Goal: Navigation & Orientation: Find specific page/section

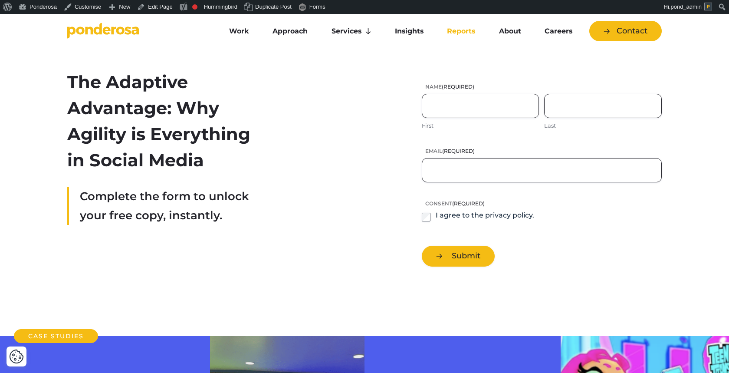
drag, startPoint x: 200, startPoint y: 156, endPoint x: 69, endPoint y: 86, distance: 148.9
click at [69, 86] on h2 "The Adaptive Advantage: Why Agility is Everything in Social Media" at bounding box center [162, 121] width 190 height 104
click at [230, 159] on h2 "The Adaptive Advantage: Why Agility is Everything in Social Media" at bounding box center [162, 121] width 190 height 104
click at [466, 34] on link "Reports" at bounding box center [461, 31] width 48 height 18
click at [114, 22] on div "Work Approach Services Overview Strategy Creative Social Media Website eCommerc…" at bounding box center [364, 31] width 607 height 20
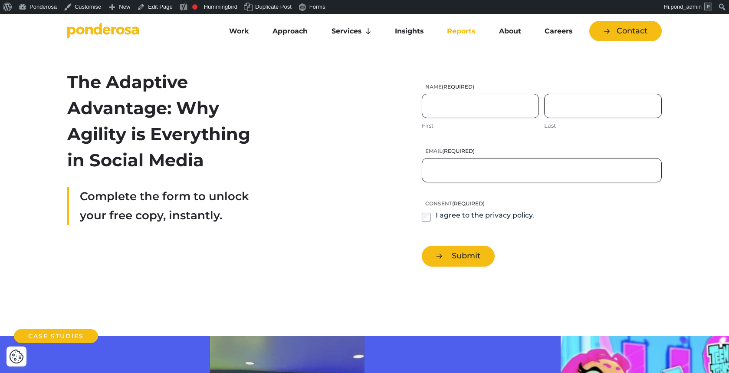
click at [111, 35] on icon "Go to homepage" at bounding box center [103, 31] width 72 height 16
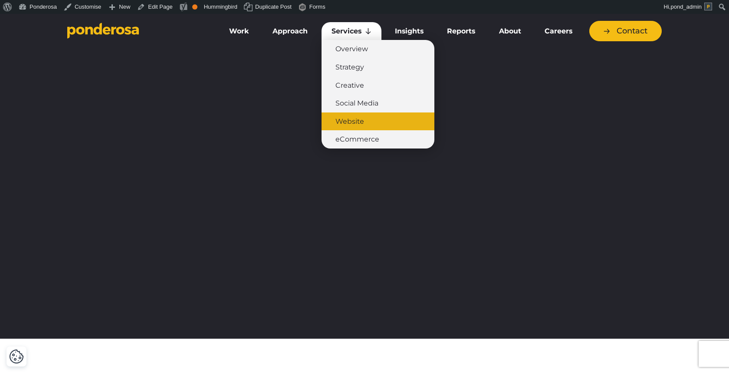
click at [367, 128] on link "Website" at bounding box center [377, 121] width 113 height 18
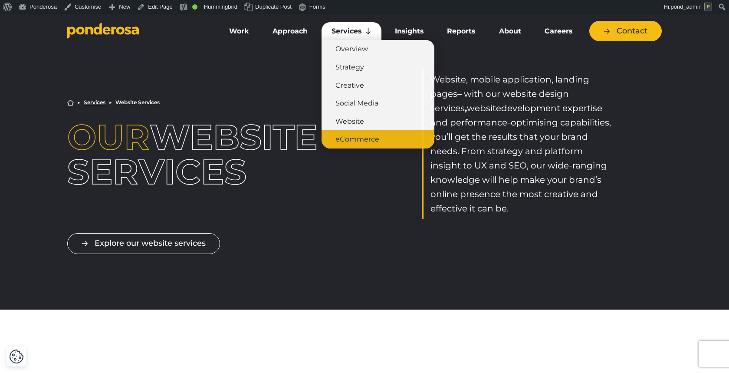
click at [369, 141] on link "eCommerce" at bounding box center [377, 139] width 113 height 18
